Goal: Transaction & Acquisition: Download file/media

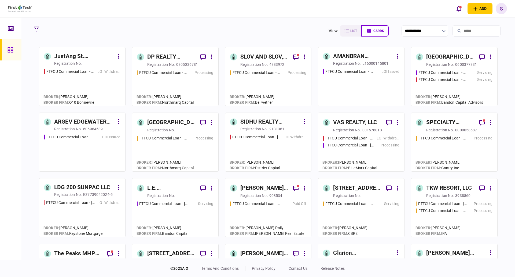
click at [101, 138] on div "LOI Issued" at bounding box center [108, 137] width 23 height 6
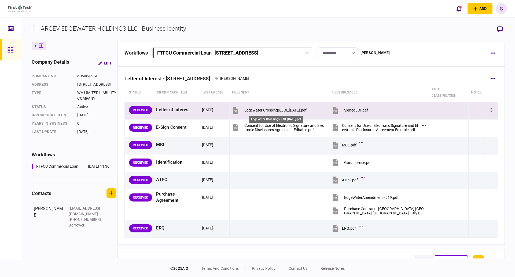
click at [267, 108] on div "Edgewater Crossings_LOI_[DATE].pdf" at bounding box center [275, 110] width 62 height 4
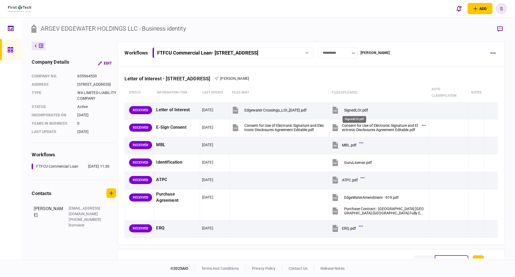
drag, startPoint x: 353, startPoint y: 108, endPoint x: 353, endPoint y: 112, distance: 4.0
click at [353, 108] on div "SignedLOI.pdf" at bounding box center [356, 110] width 24 height 4
